Goal: Information Seeking & Learning: Compare options

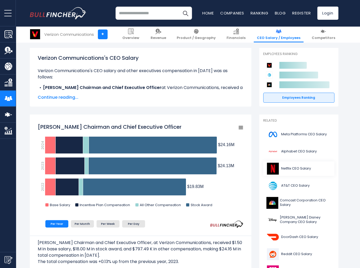
scroll to position [70, 0]
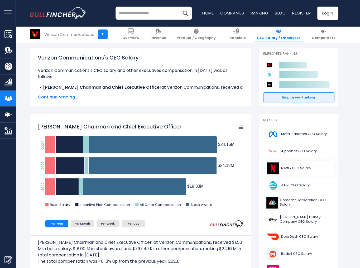
click at [287, 169] on span "Netflix CEO Salary" at bounding box center [296, 168] width 30 height 4
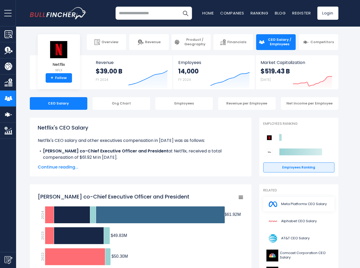
click at [304, 203] on span "Meta Platforms CEO Salary" at bounding box center [304, 204] width 46 height 4
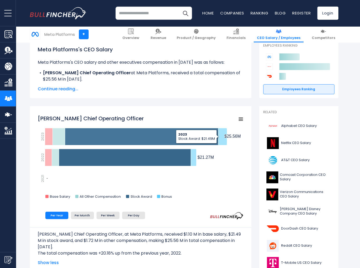
scroll to position [79, 0]
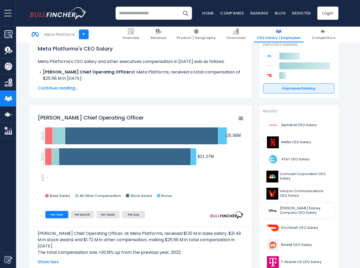
click at [295, 211] on span "[PERSON_NAME] Disney Company CEO Salary" at bounding box center [305, 210] width 51 height 9
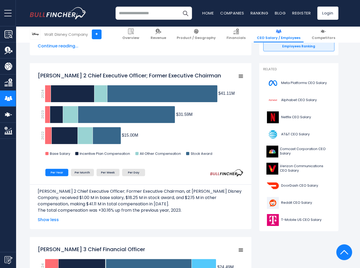
scroll to position [132, 0]
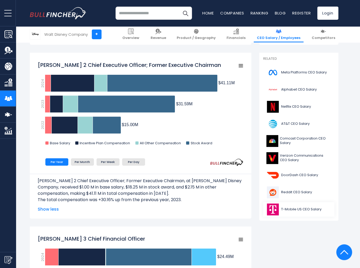
click at [302, 209] on span "T-Mobile US CEO Salary" at bounding box center [301, 210] width 40 height 4
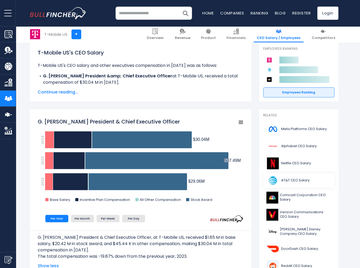
scroll to position [79, 0]
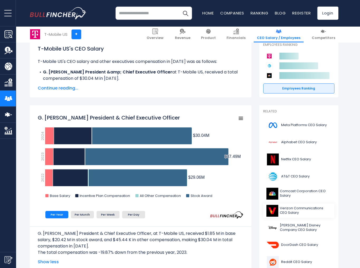
click at [301, 210] on span "Verizon Communications CEO Salary" at bounding box center [305, 210] width 51 height 9
